Goal: Task Accomplishment & Management: Manage account settings

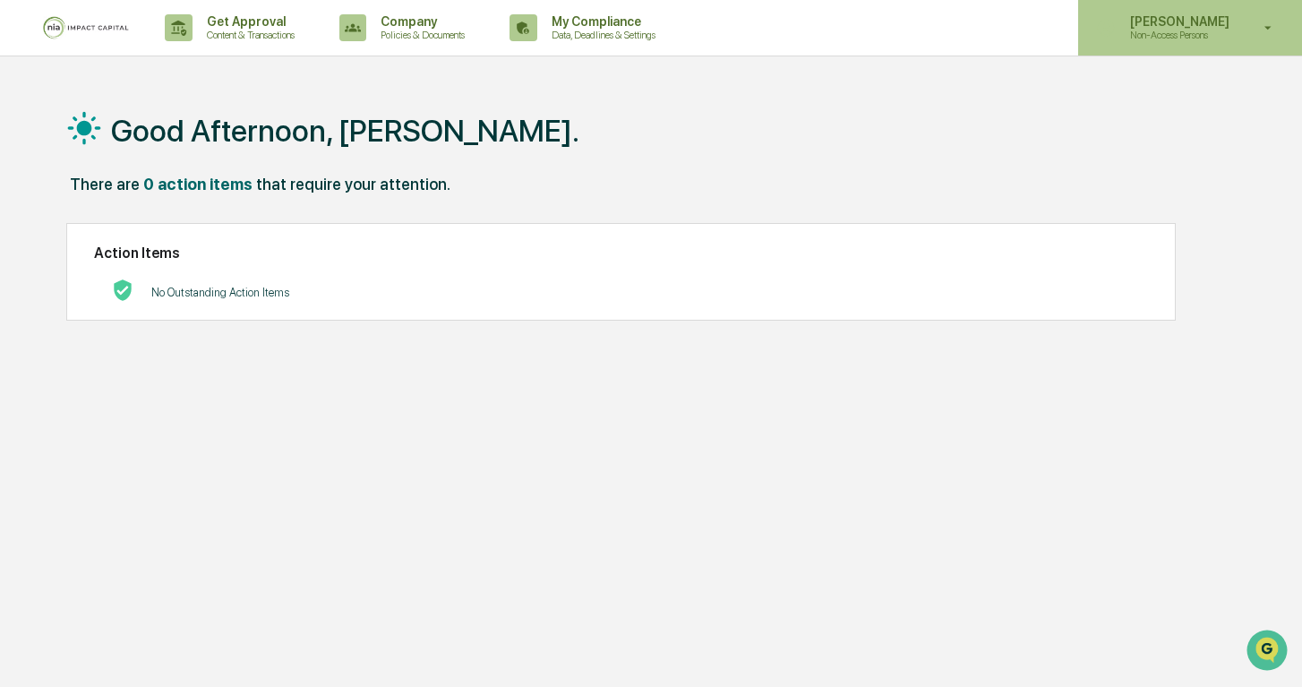
click at [1265, 26] on icon at bounding box center [1268, 28] width 7 height 4
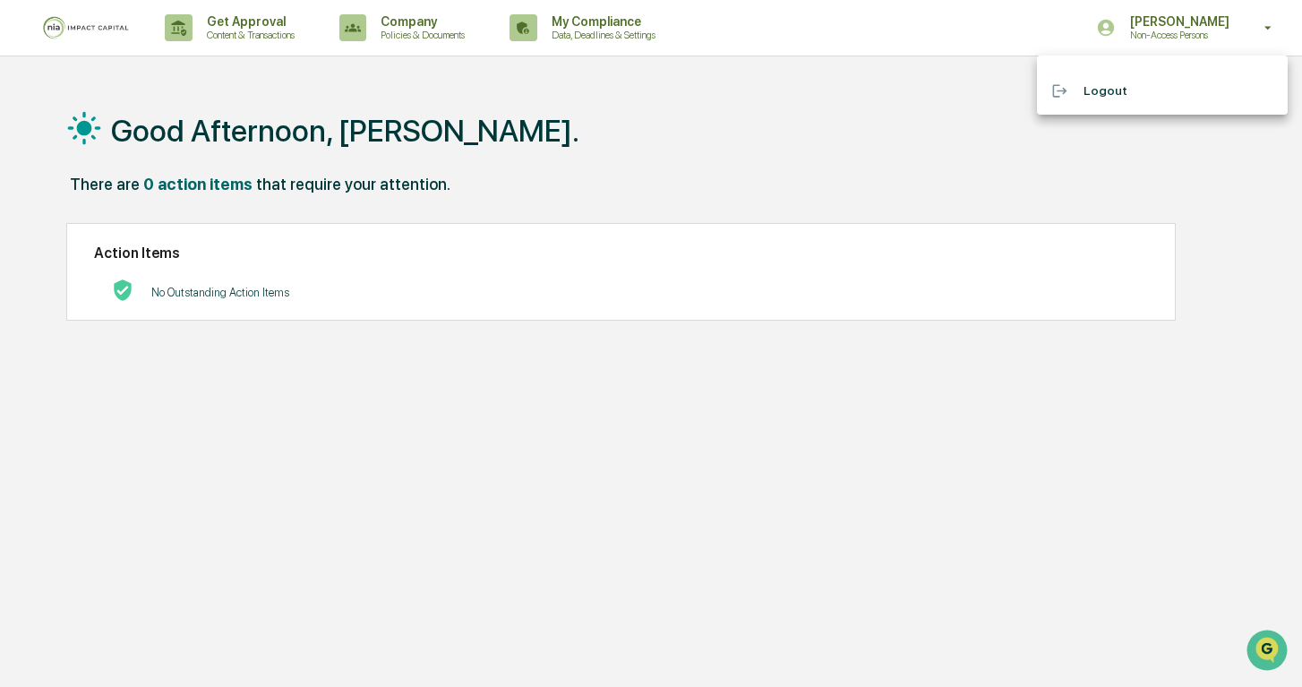
click at [801, 181] on div at bounding box center [651, 343] width 1302 height 687
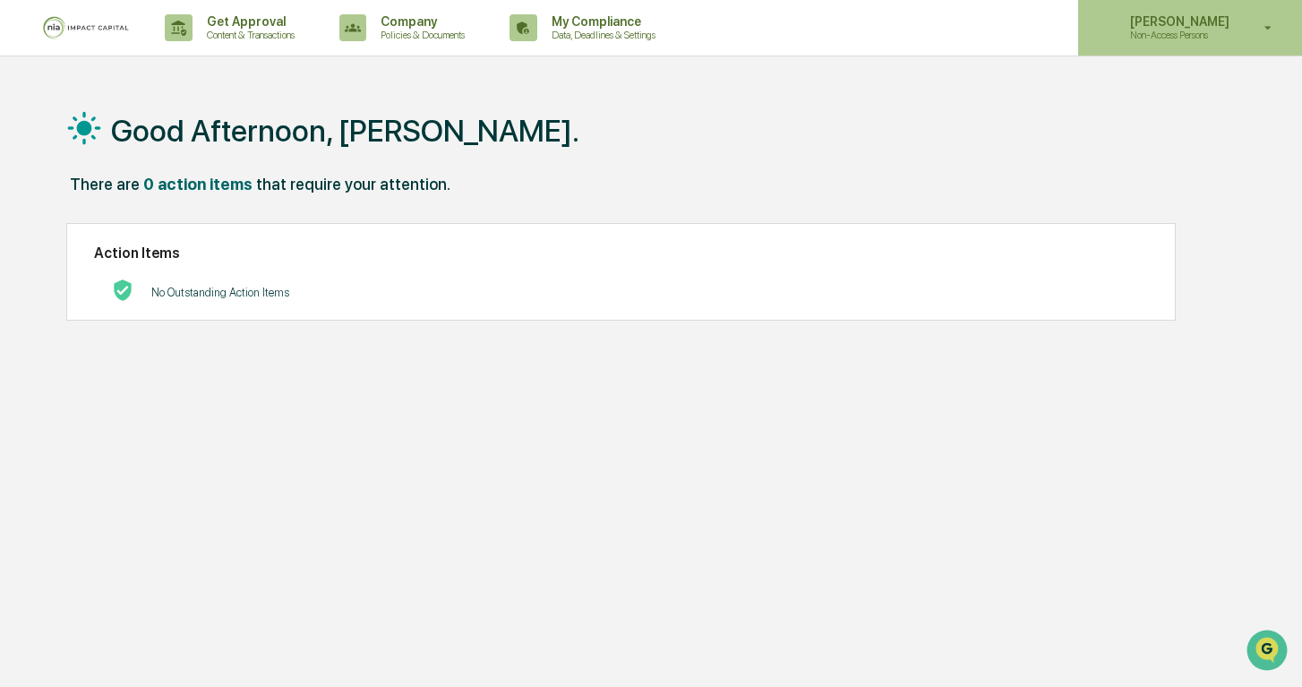
click at [1271, 22] on icon at bounding box center [1268, 28] width 31 height 17
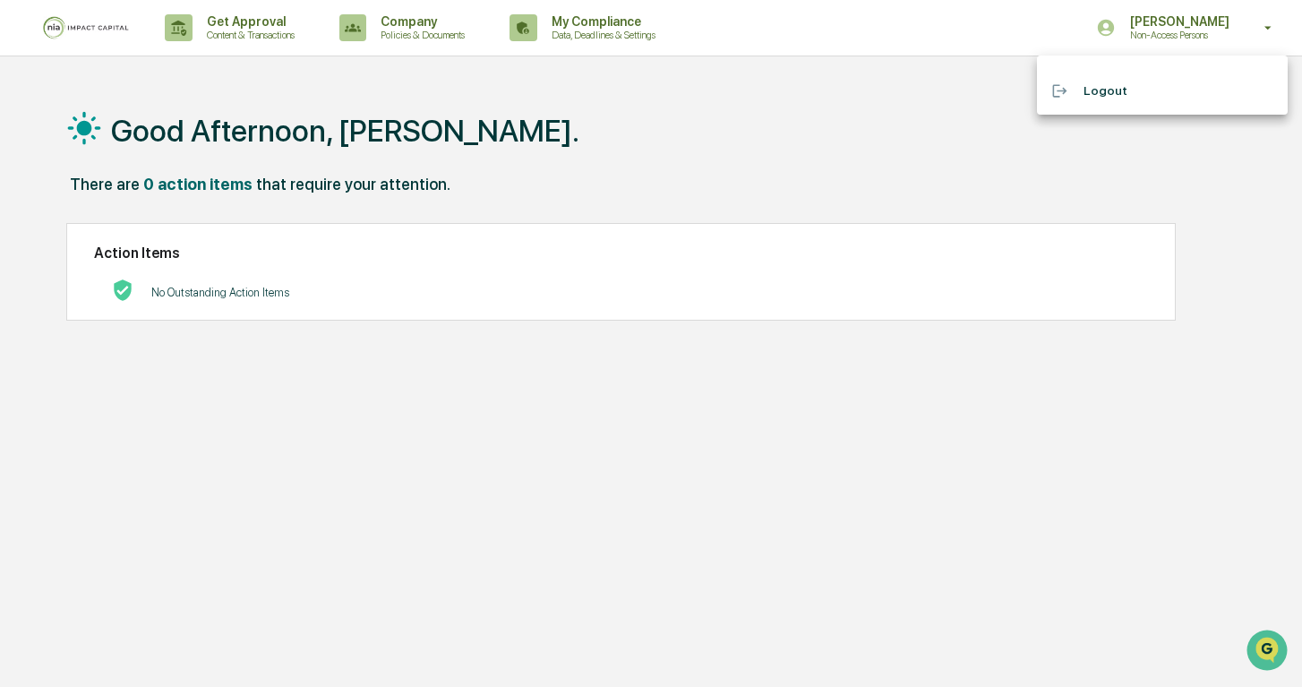
click at [405, 32] on div at bounding box center [651, 343] width 1302 height 687
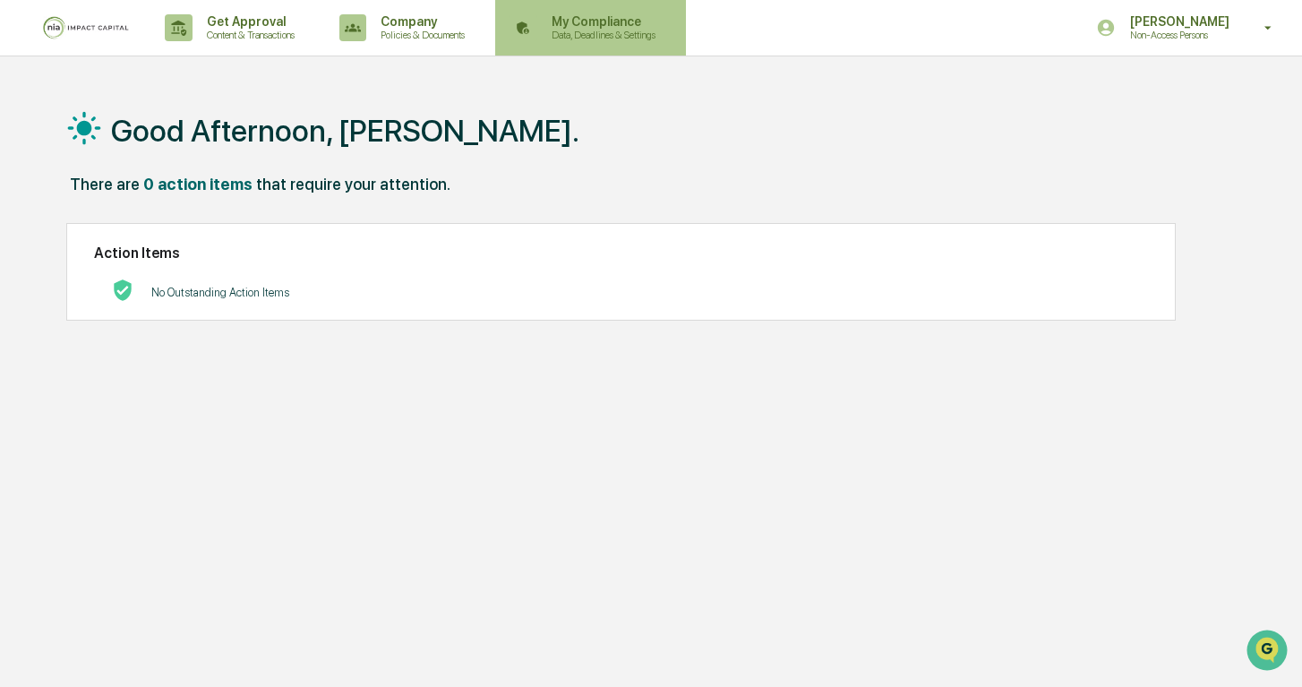
click at [604, 42] on div "My Compliance Data, Deadlines & Settings" at bounding box center [588, 28] width 173 height 56
